Goal: Task Accomplishment & Management: Use online tool/utility

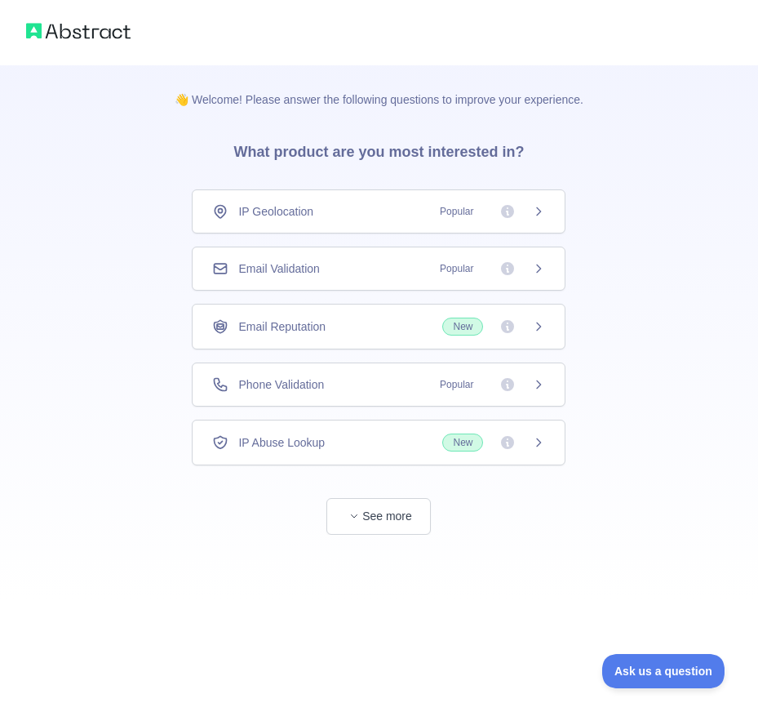
click at [338, 264] on div "Email Validation Popular" at bounding box center [378, 268] width 333 height 16
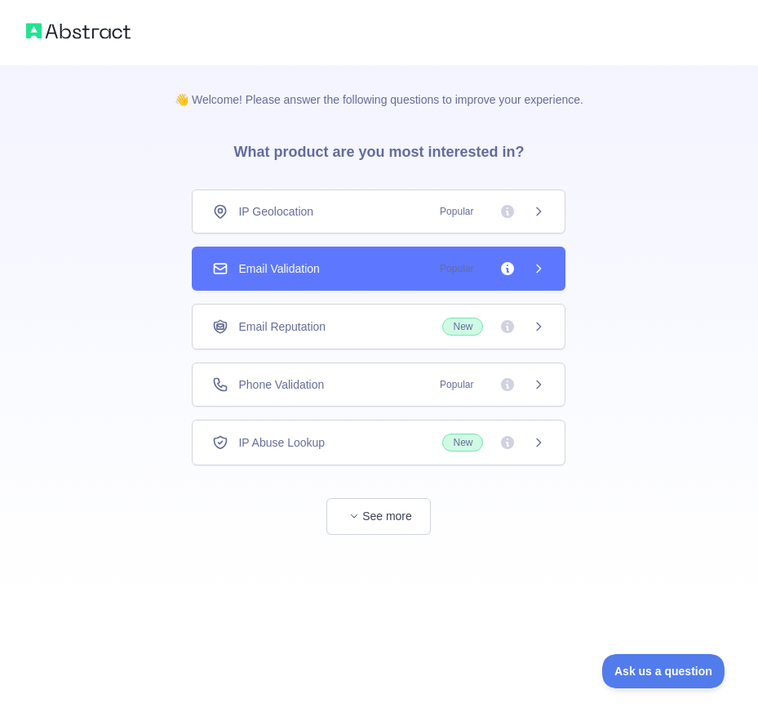
click at [338, 264] on div "Email Validation Popular" at bounding box center [378, 268] width 333 height 16
click at [539, 278] on div "Email Validation Popular" at bounding box center [379, 269] width 374 height 44
click at [542, 270] on icon at bounding box center [538, 268] width 13 height 13
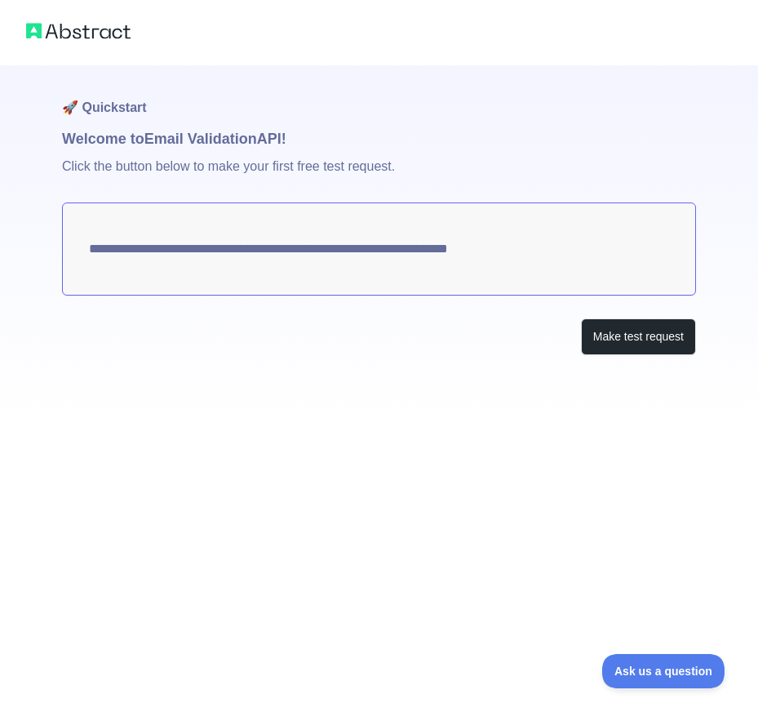
drag, startPoint x: 350, startPoint y: 251, endPoint x: 555, endPoint y: 333, distance: 220.9
click at [353, 251] on textarea "**********" at bounding box center [379, 248] width 634 height 93
click at [585, 336] on button "Make test request" at bounding box center [638, 336] width 115 height 37
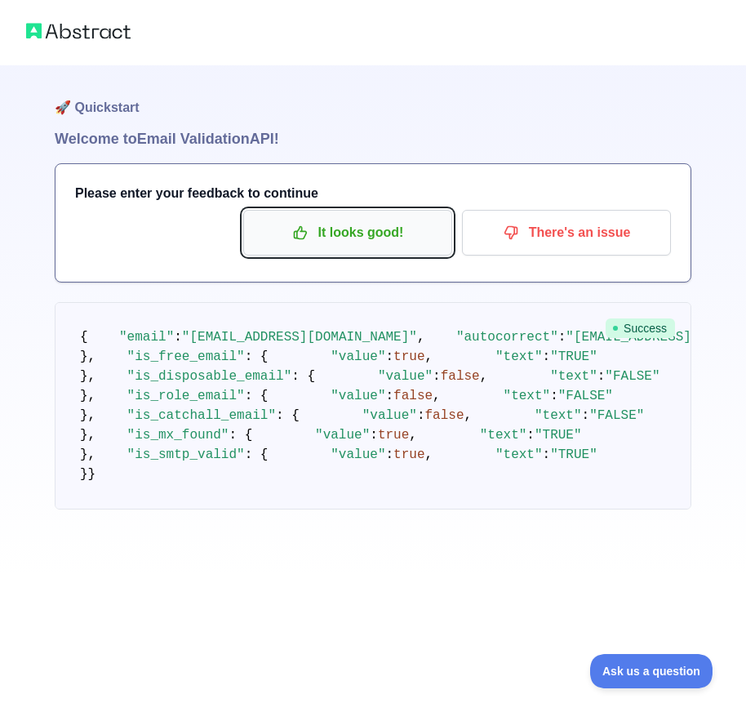
click at [377, 226] on p "It looks good!" at bounding box center [348, 233] width 184 height 28
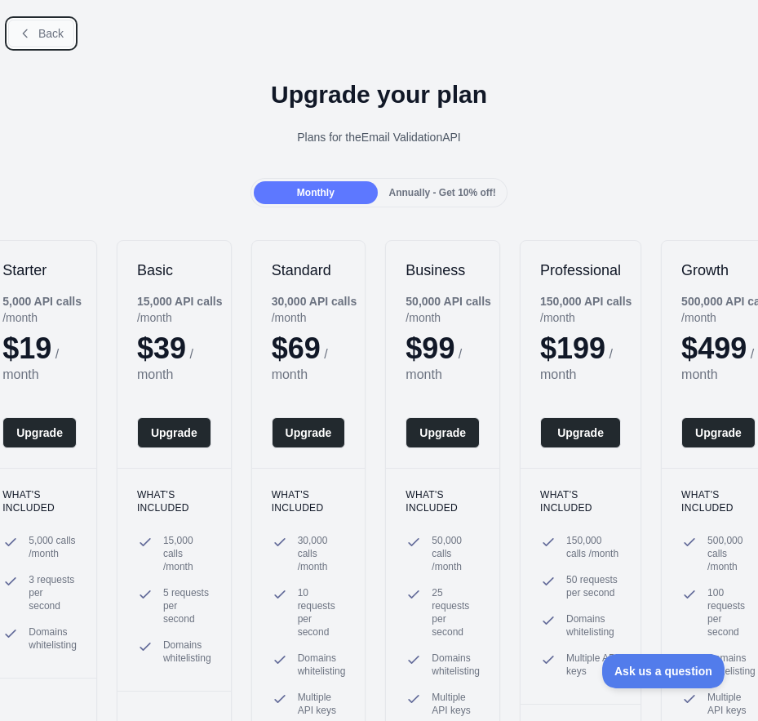
click at [47, 40] on span "Back" at bounding box center [50, 33] width 25 height 13
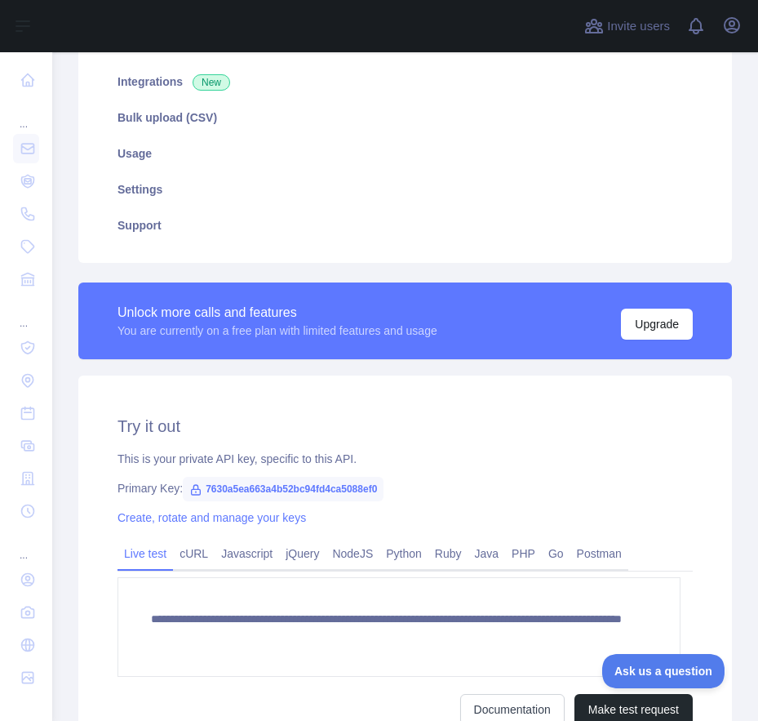
scroll to position [245, 0]
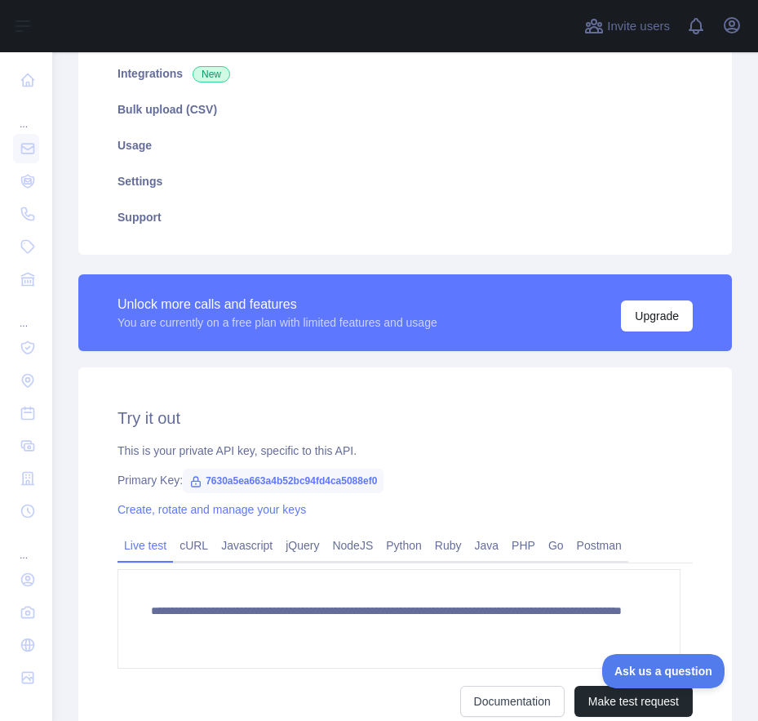
click at [314, 484] on span "7630a5ea663a4b52bc94fd4ca5088ef0" at bounding box center [283, 481] width 201 height 24
copy span "7630a5ea663a4b52bc94fd4ca5088ef0"
